Goal: Information Seeking & Learning: Find specific fact

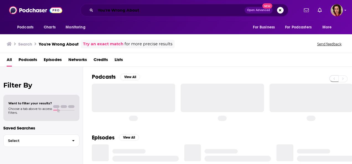
click at [152, 12] on input "You're Wrong About" at bounding box center [170, 10] width 149 height 9
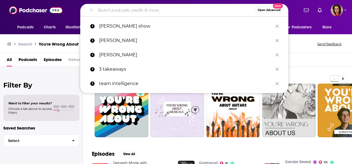
paste input "Georff Bennett"
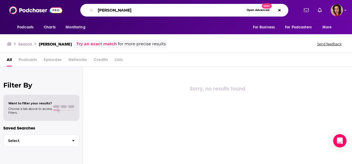
click at [132, 8] on input "Georff Bennett" at bounding box center [170, 10] width 149 height 9
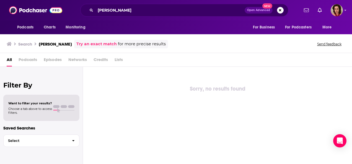
click at [100, 59] on span "Credits" at bounding box center [101, 60] width 14 height 11
click at [111, 60] on div "All Podcasts Episodes Networks Credits Lists" at bounding box center [177, 60] width 341 height 11
click at [86, 42] on link "Try an exact match" at bounding box center [96, 44] width 40 height 6
click at [28, 63] on span "Podcasts" at bounding box center [28, 60] width 19 height 11
click at [12, 12] on img at bounding box center [35, 10] width 53 height 11
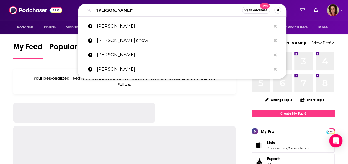
click at [141, 8] on input ""Georff Bennett"" at bounding box center [167, 10] width 149 height 9
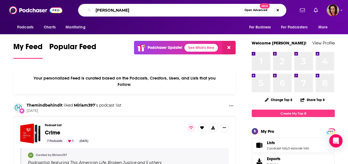
type input "Georff Bennett"
click at [251, 11] on span "Open Advanced" at bounding box center [255, 10] width 23 height 3
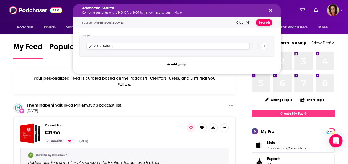
click at [259, 25] on button "Search" at bounding box center [264, 22] width 16 height 7
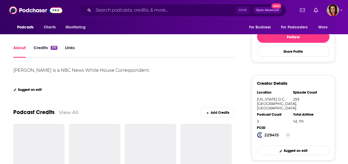
scroll to position [91, 0]
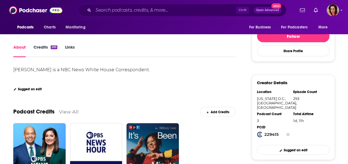
click at [44, 48] on link "Credits 293" at bounding box center [46, 51] width 24 height 13
